Goal: Information Seeking & Learning: Learn about a topic

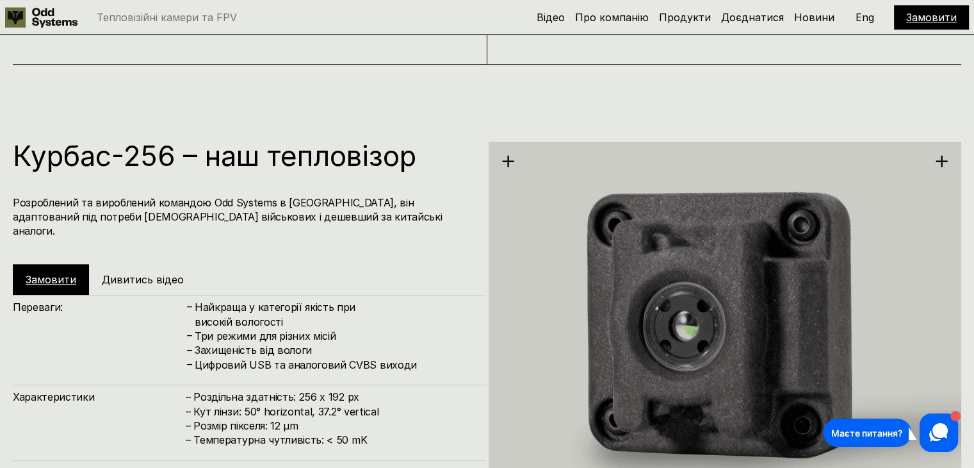
scroll to position [1427, 0]
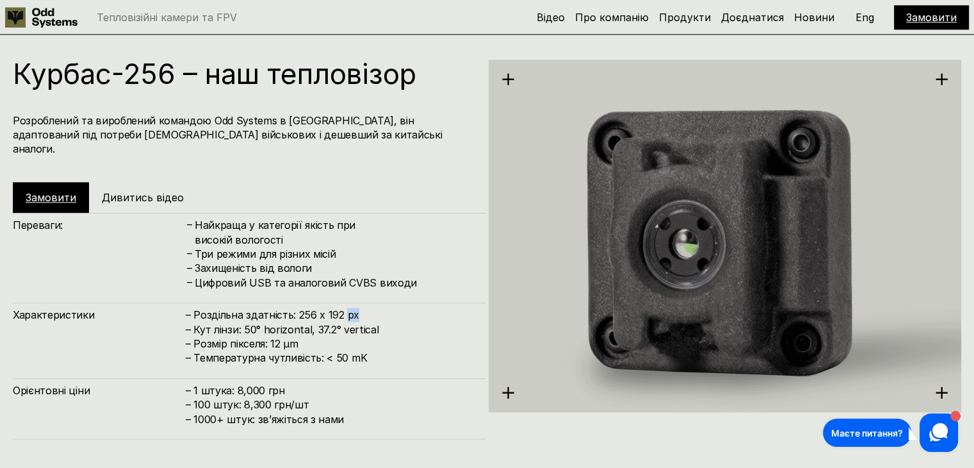
drag, startPoint x: 354, startPoint y: 302, endPoint x: 344, endPoint y: 302, distance: 9.6
click at [344, 307] on h4 "– Роздільна здатність: 256 x 192 px – Кут лінзи: 50° horizontal, 37.2° vertical…" at bounding box center [330, 336] width 288 height 58
click at [307, 99] on div "Курбас-256 – наш тепловізор Розроблений та вироблений командою Odd Systems в [G…" at bounding box center [249, 137] width 473 height 154
click at [126, 70] on h1 "Курбас-256 – наш тепловізор" at bounding box center [243, 74] width 461 height 28
click at [170, 190] on h5 "Дивитись відео" at bounding box center [143, 197] width 82 height 14
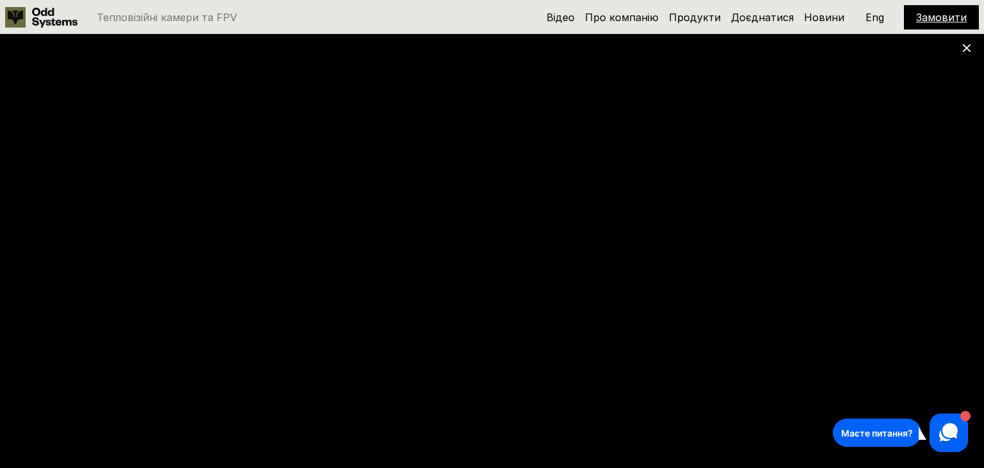
click at [970, 47] on icon at bounding box center [966, 48] width 9 height 9
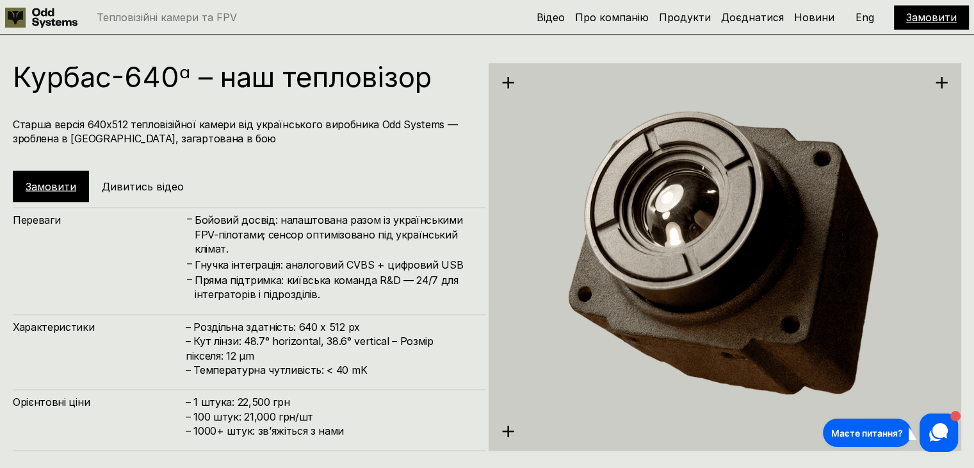
click at [158, 182] on h5 "Дивитись відео" at bounding box center [143, 186] width 82 height 14
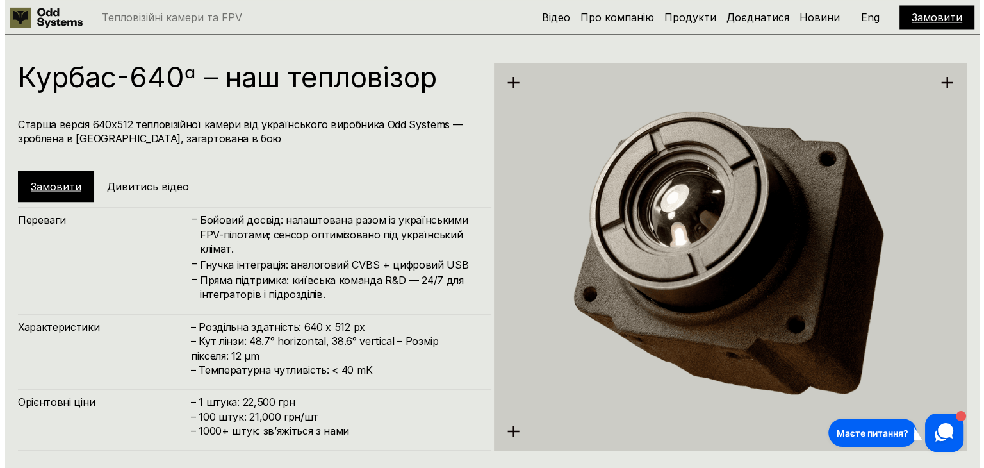
scroll to position [2314, 0]
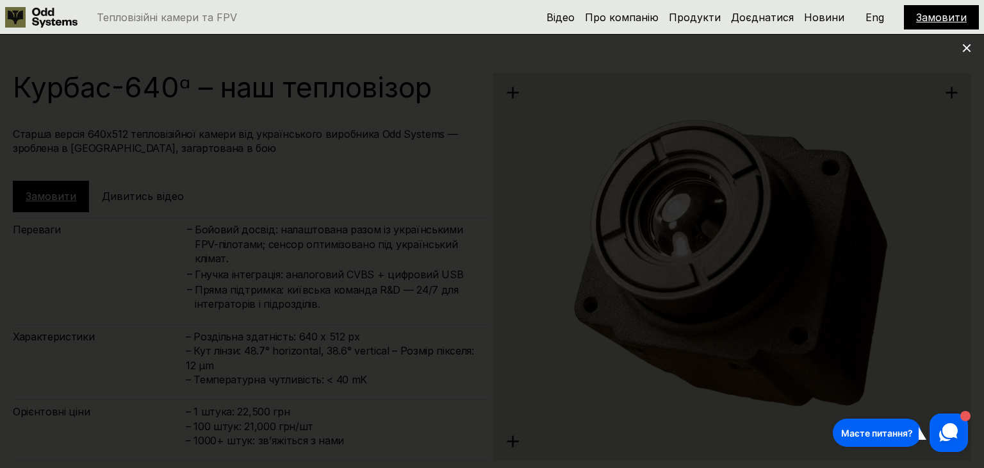
click at [965, 47] on use at bounding box center [967, 48] width 8 height 8
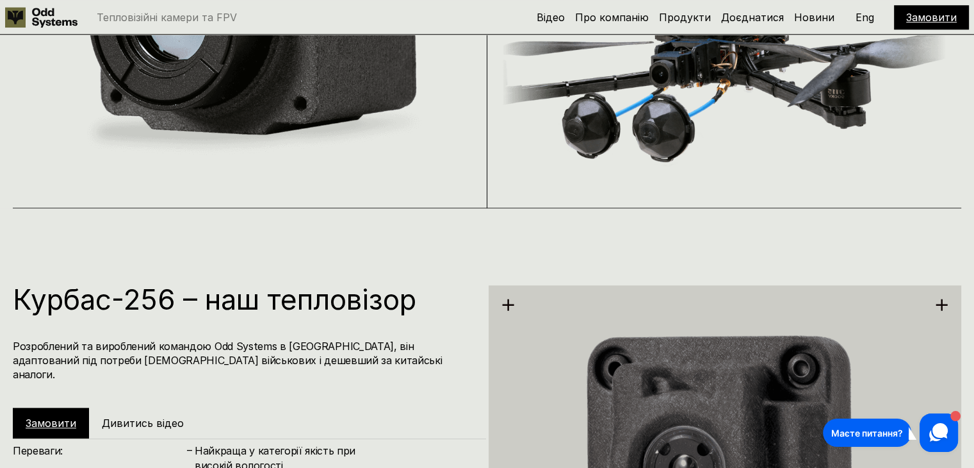
scroll to position [1299, 0]
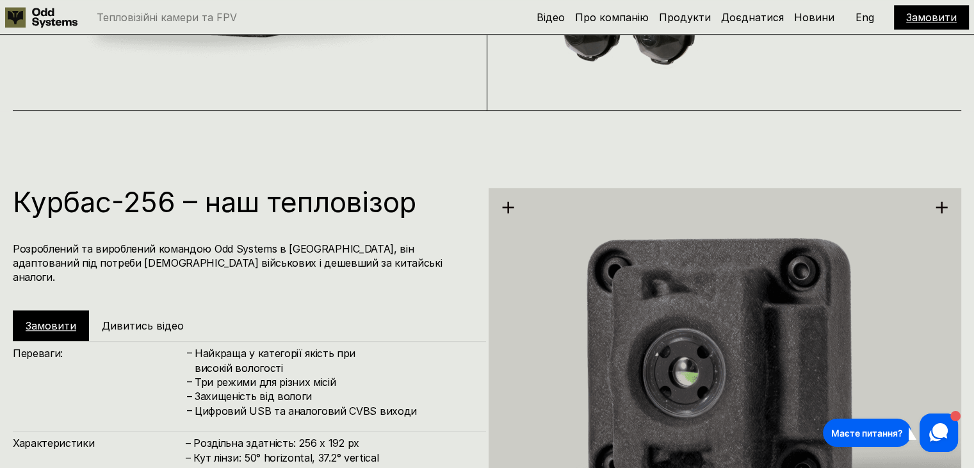
click at [128, 204] on h1 "Курбас-256 – наш тепловізор" at bounding box center [243, 202] width 461 height 28
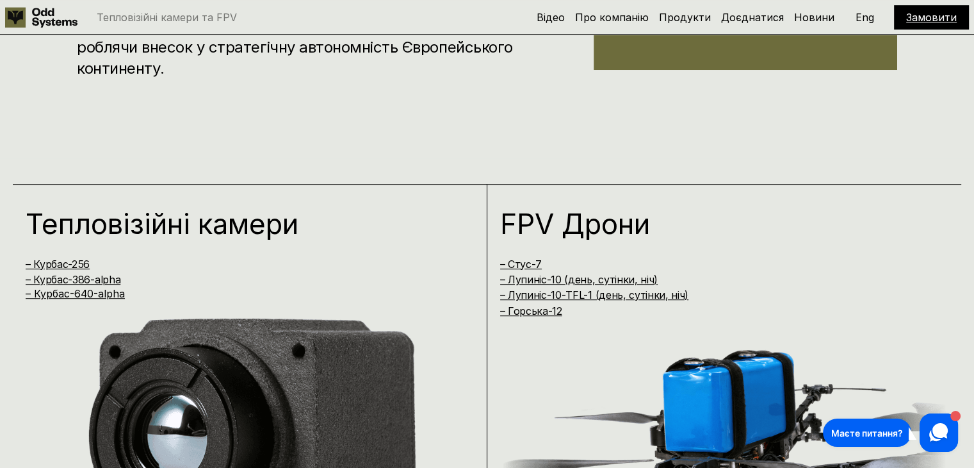
scroll to position [658, 0]
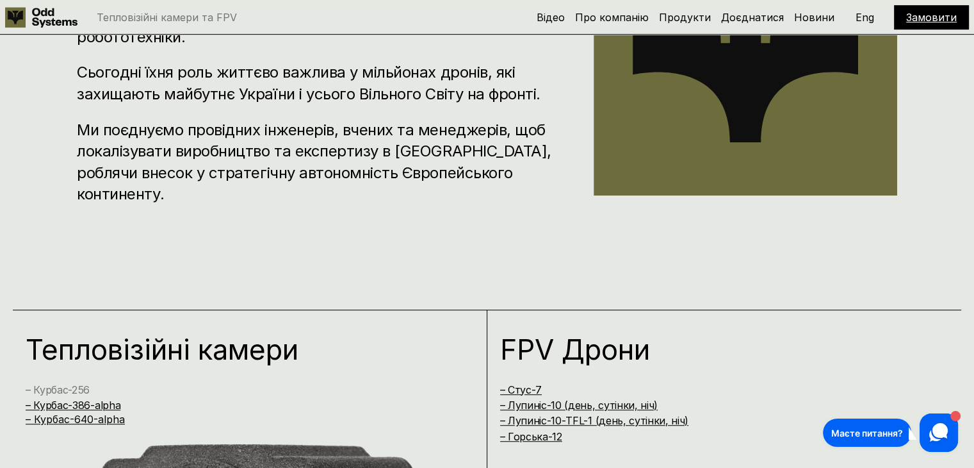
click at [61, 388] on link "– Курбас-256" at bounding box center [58, 389] width 64 height 13
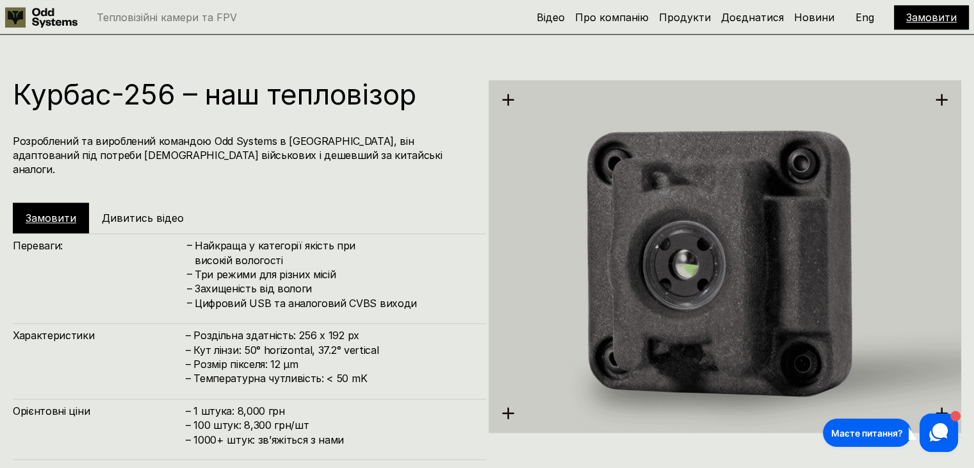
scroll to position [1409, 0]
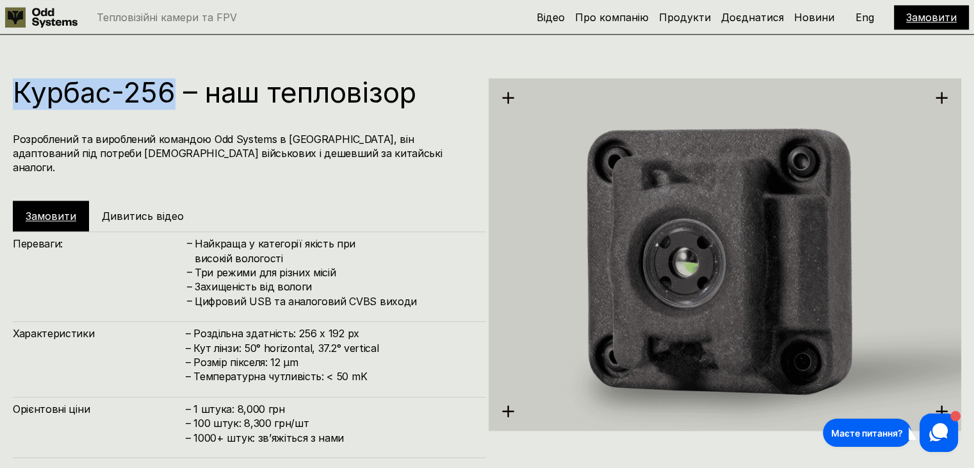
drag, startPoint x: 16, startPoint y: 87, endPoint x: 176, endPoint y: 101, distance: 160.7
click at [176, 101] on h1 "Курбас-256 – наш тепловізор" at bounding box center [243, 92] width 461 height 28
copy h1 "Курбас-256"
